Goal: Entertainment & Leisure: Consume media (video, audio)

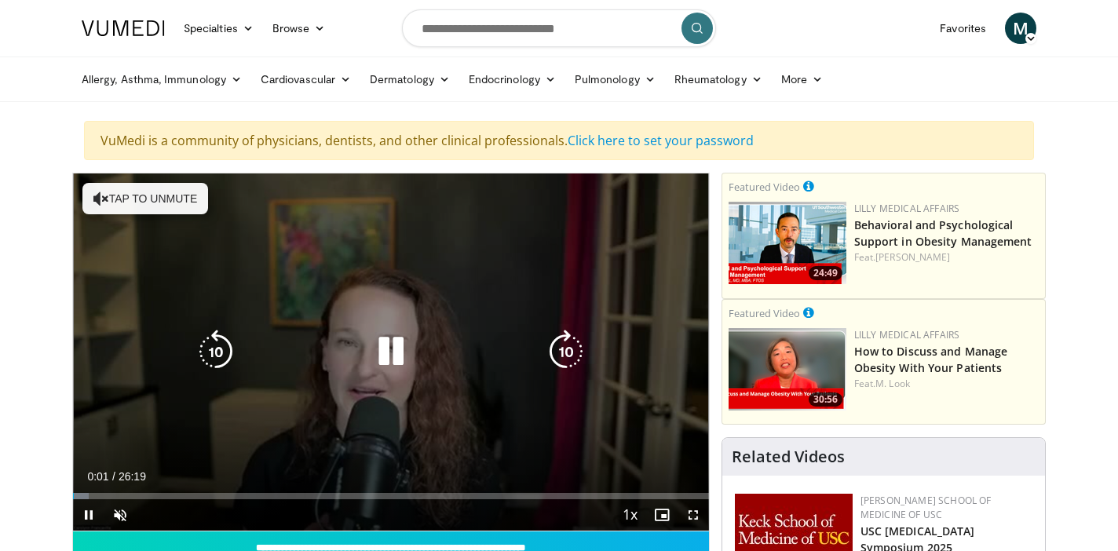
click at [386, 356] on icon "Video Player" at bounding box center [391, 352] width 44 height 44
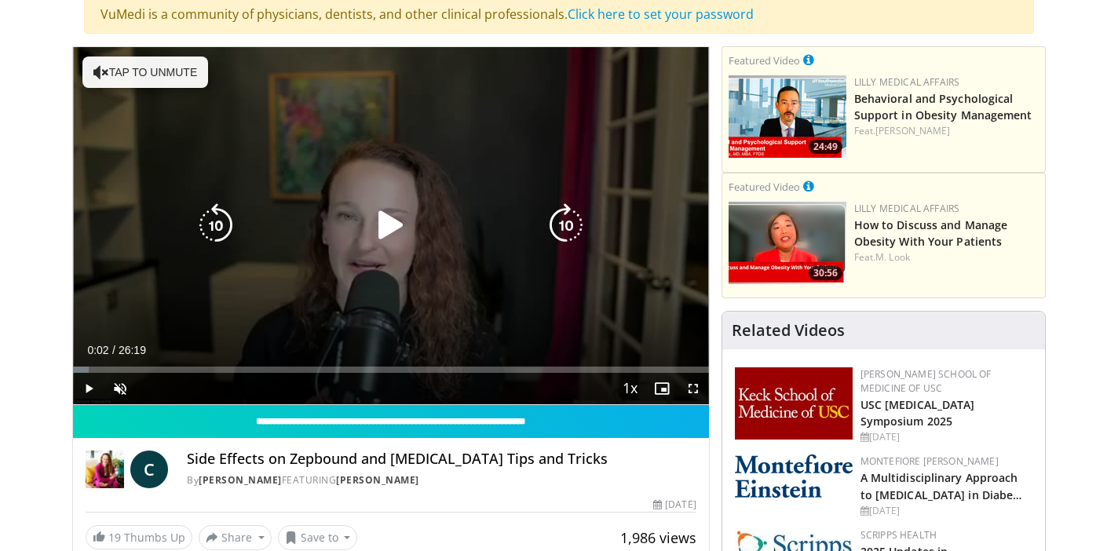
scroll to position [132, 0]
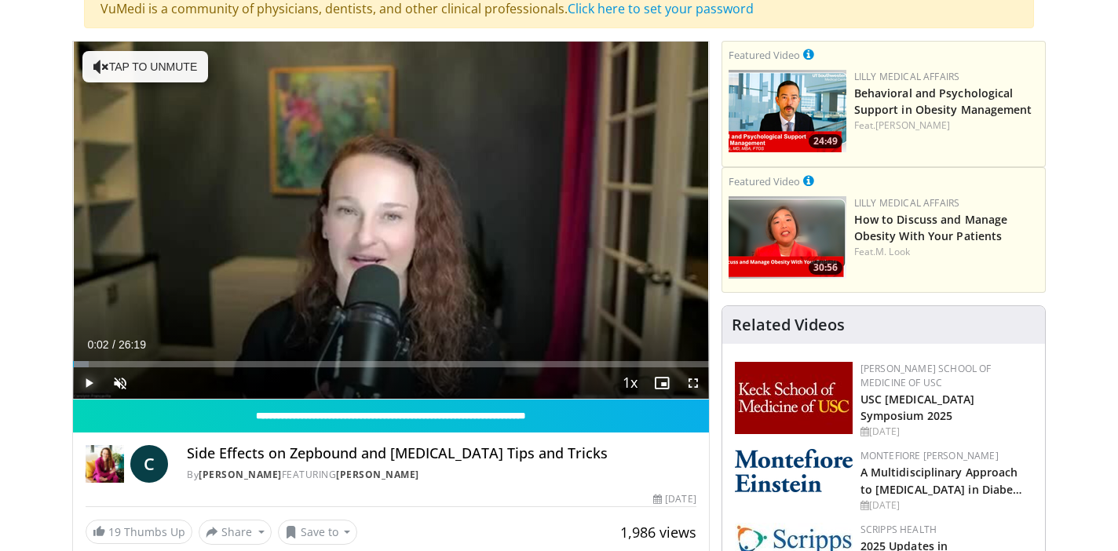
click at [89, 385] on span "Video Player" at bounding box center [88, 382] width 31 height 31
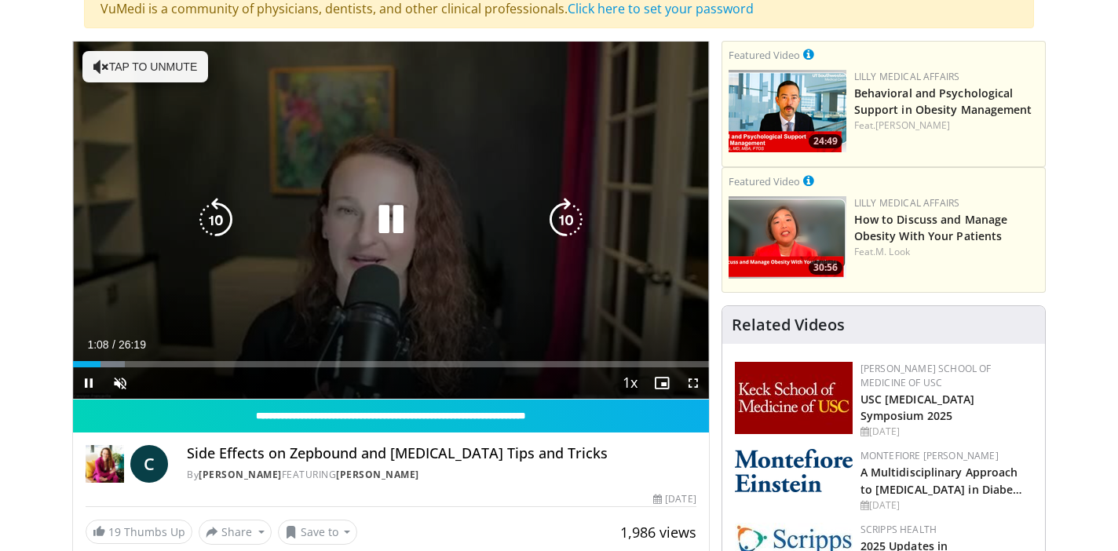
click at [143, 53] on button "Tap to unmute" at bounding box center [145, 66] width 126 height 31
click at [403, 218] on icon "Video Player" at bounding box center [391, 220] width 44 height 44
